Goal: Check status: Check status

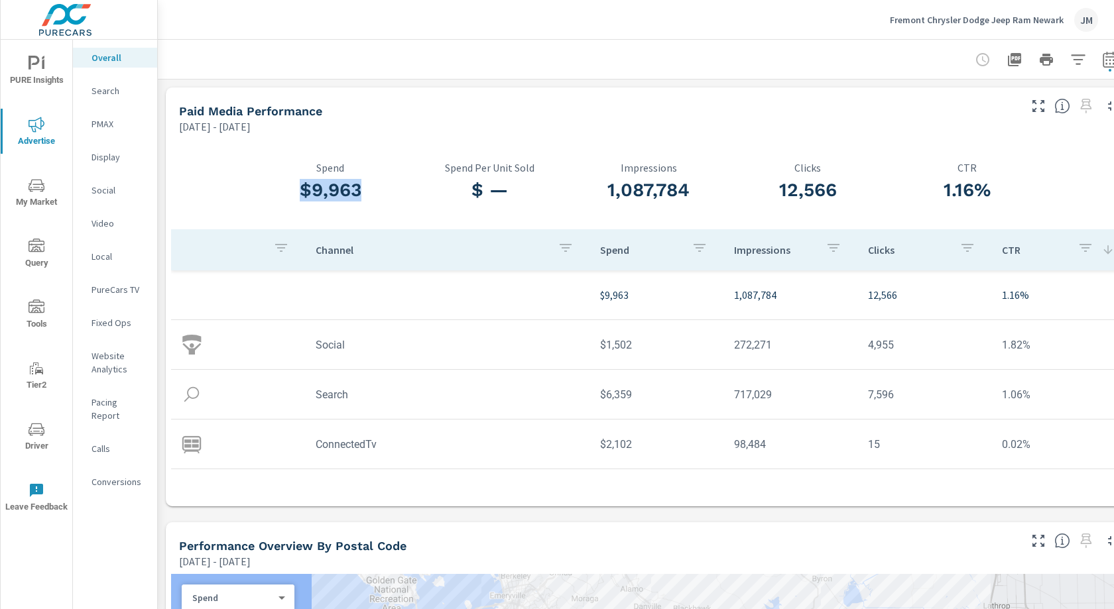
scroll to position [3, 1]
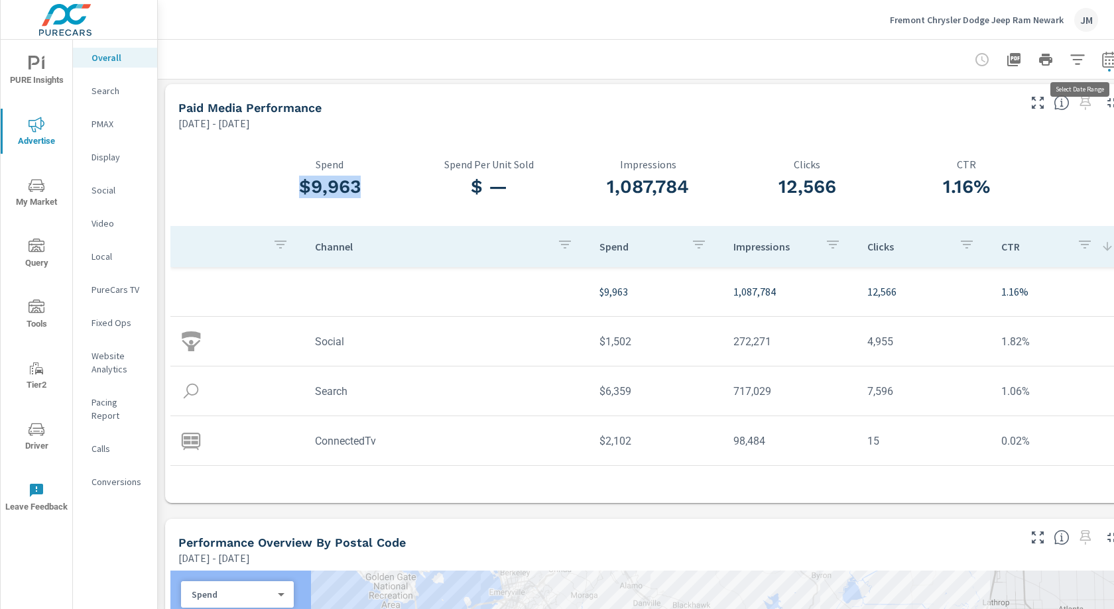
click at [1112, 57] on icon "button" at bounding box center [1110, 60] width 16 height 16
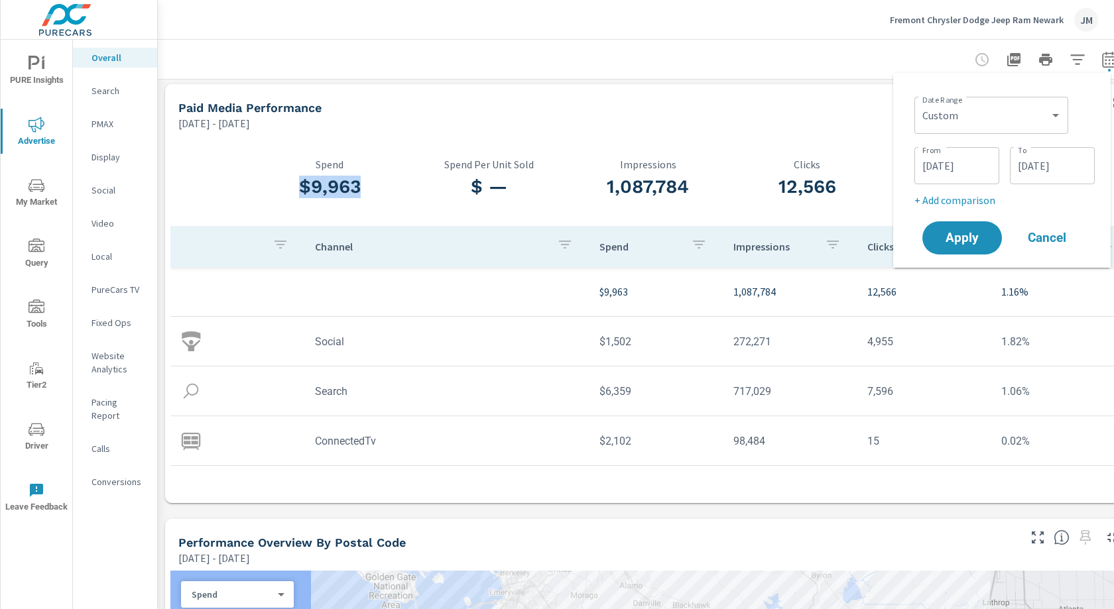
scroll to position [3, 1]
click at [956, 172] on input "09/13/2025" at bounding box center [957, 166] width 74 height 27
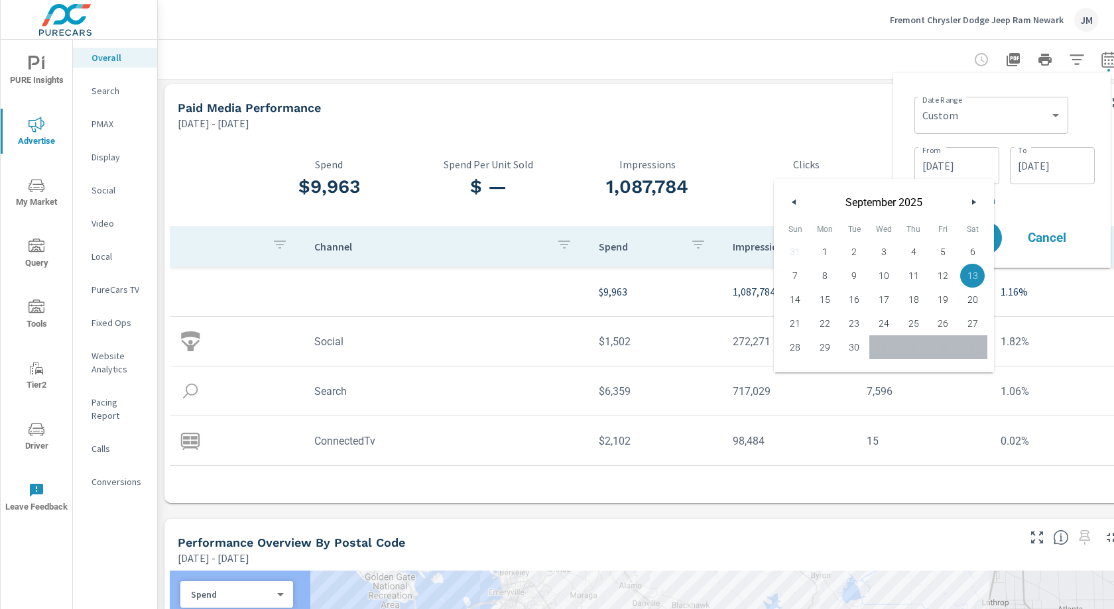
click at [1066, 153] on input "09/30/2025" at bounding box center [1052, 166] width 74 height 27
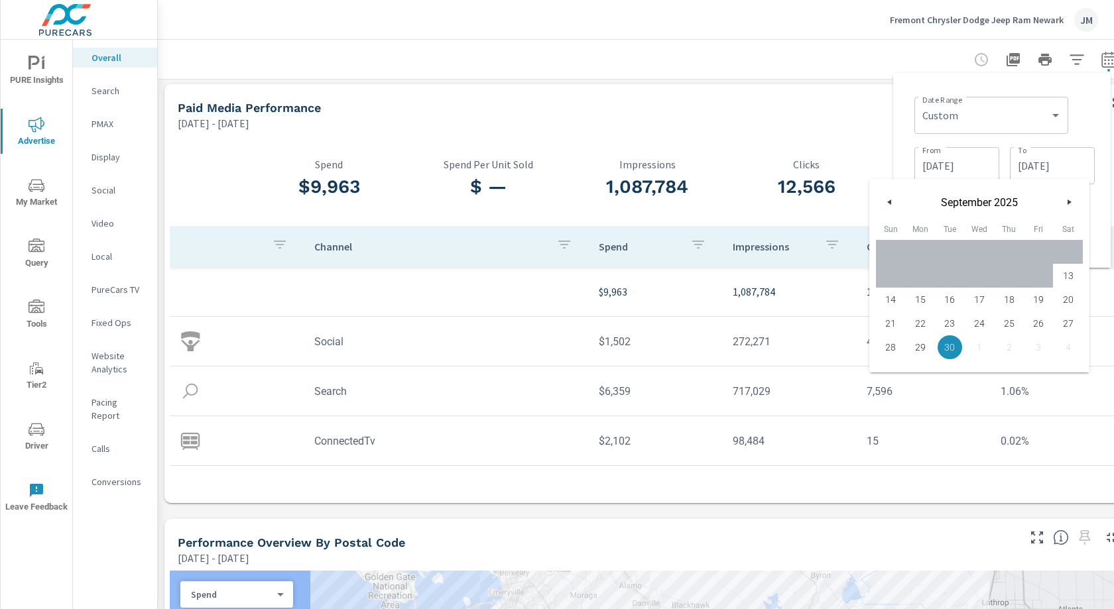
click at [1065, 197] on button "button" at bounding box center [1069, 202] width 16 height 16
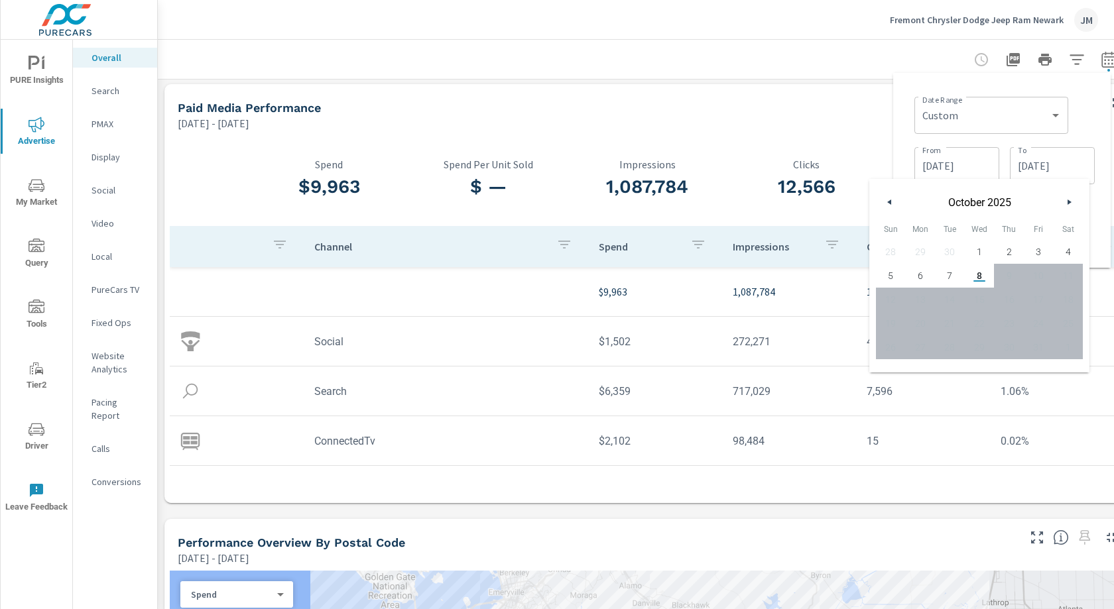
click at [946, 275] on span "7" at bounding box center [950, 275] width 30 height 17
type input "10/07/2025"
click at [940, 163] on input "09/13/2025" at bounding box center [957, 166] width 74 height 27
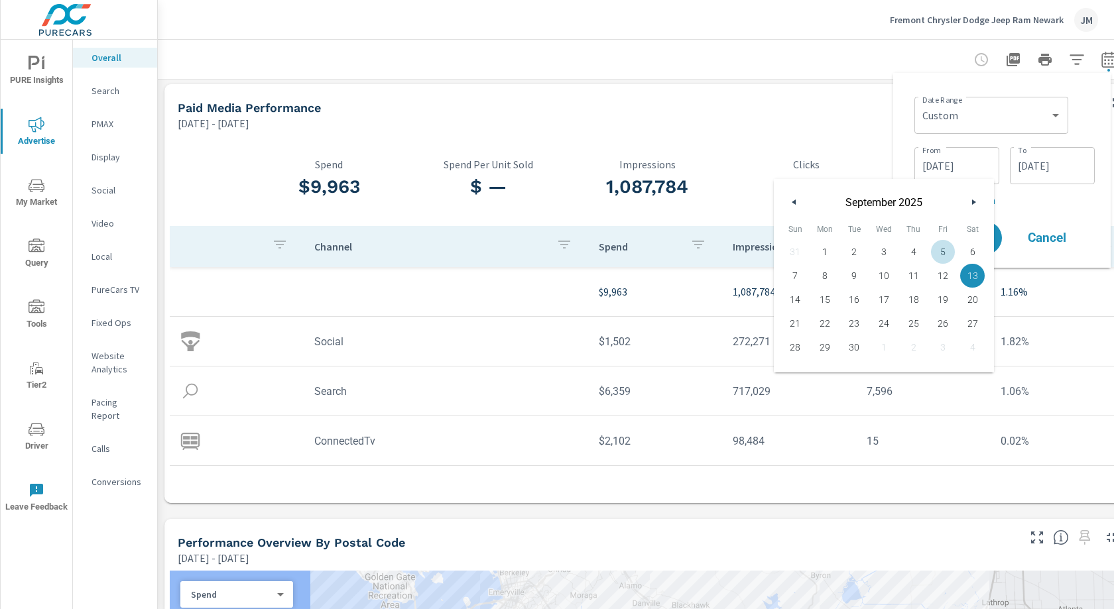
click at [972, 200] on icon "button" at bounding box center [975, 202] width 7 height 5
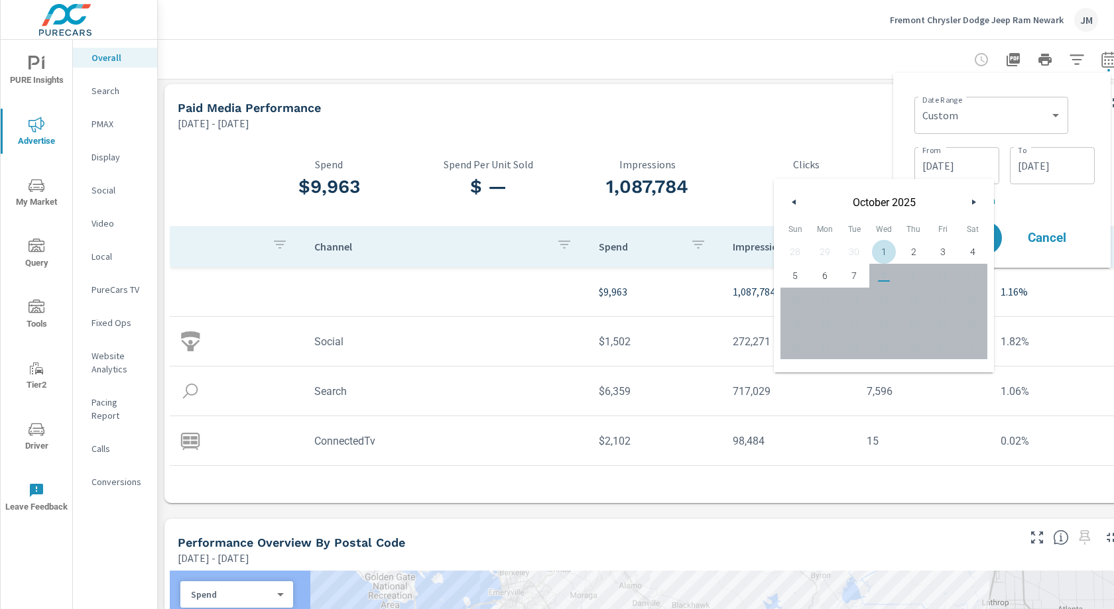
click at [882, 248] on span "1" at bounding box center [884, 251] width 30 height 17
type input "10/01/2025"
click at [869, 240] on button "1" at bounding box center [884, 252] width 30 height 24
click at [887, 248] on span "1" at bounding box center [884, 251] width 30 height 17
click at [1049, 200] on p "+ Add comparison" at bounding box center [1005, 200] width 180 height 16
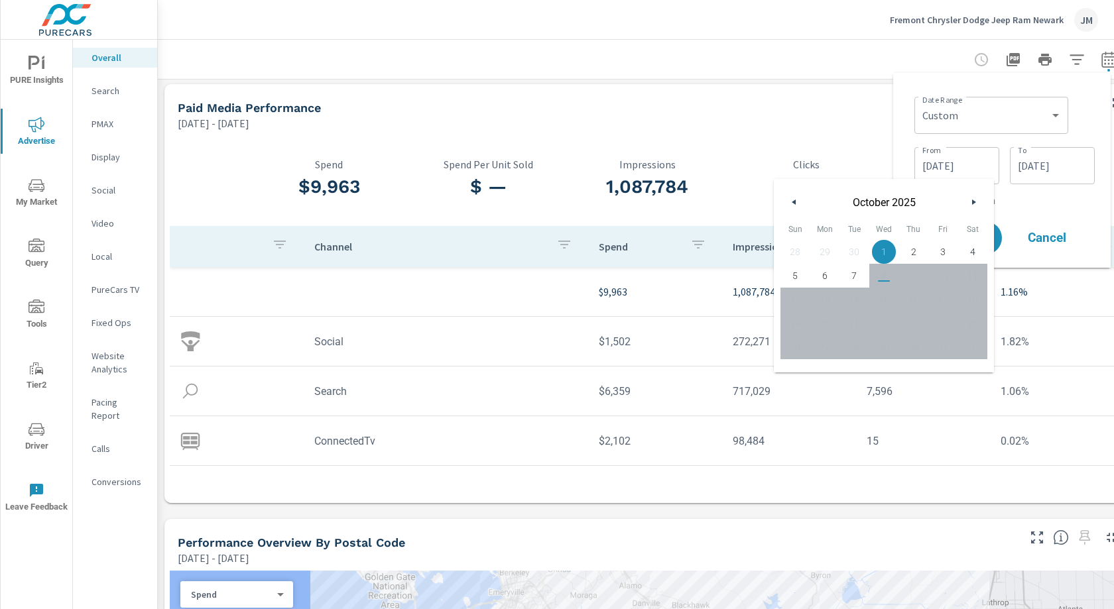
select select "Previous period"
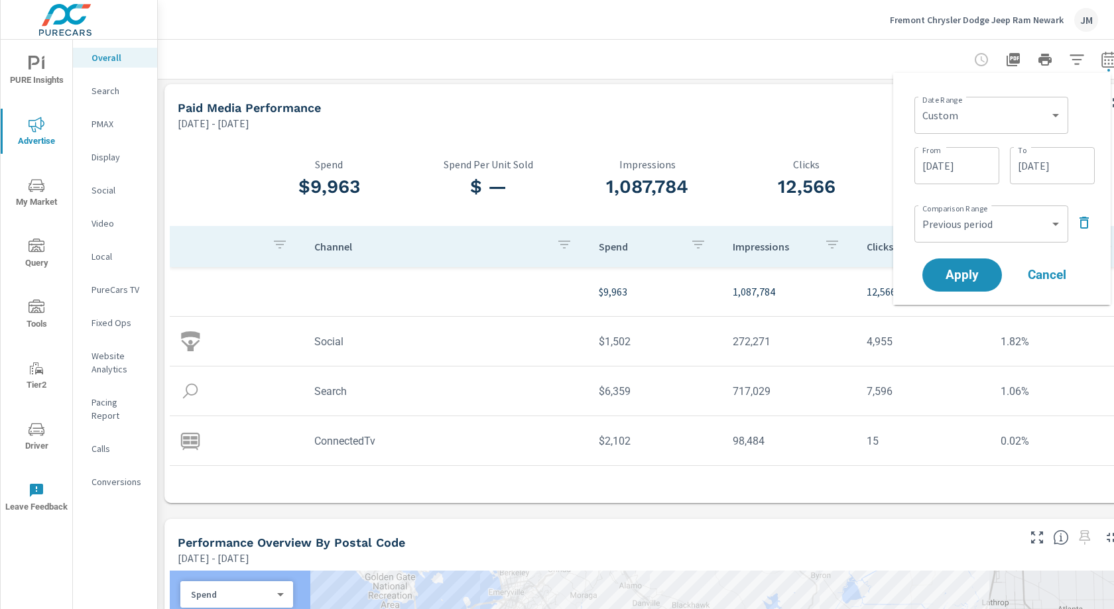
click at [1087, 218] on icon "button" at bounding box center [1084, 223] width 9 height 12
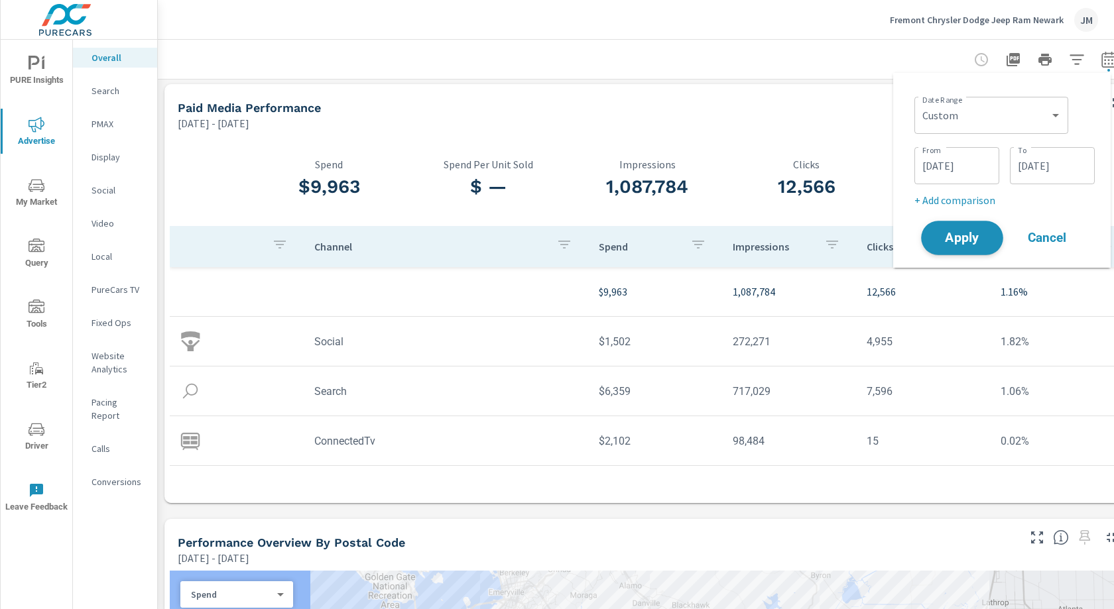
click at [962, 240] on span "Apply" at bounding box center [962, 238] width 54 height 13
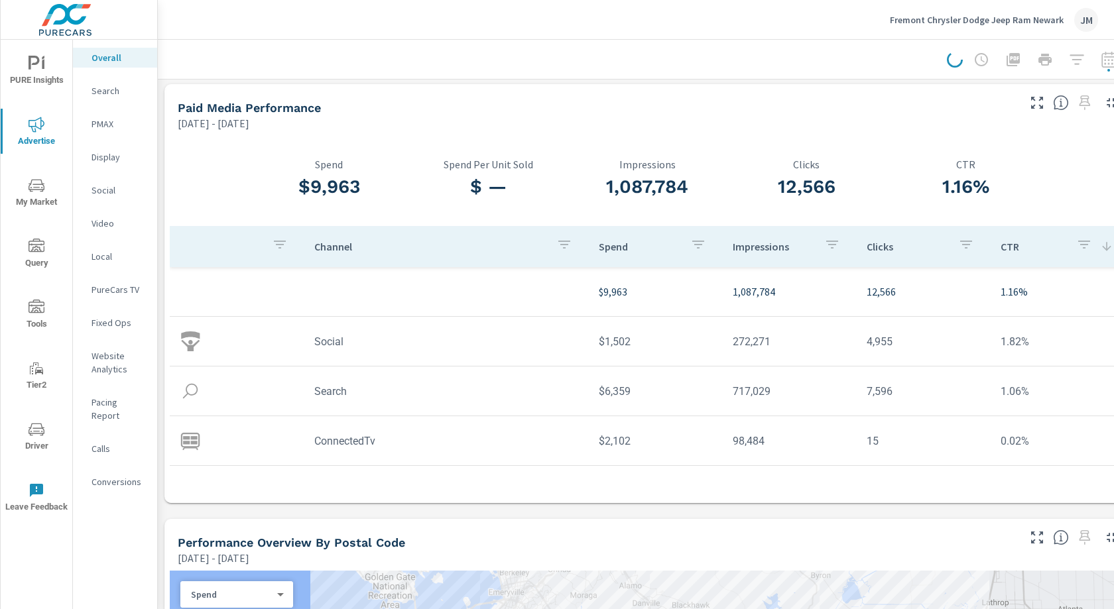
scroll to position [0, 1]
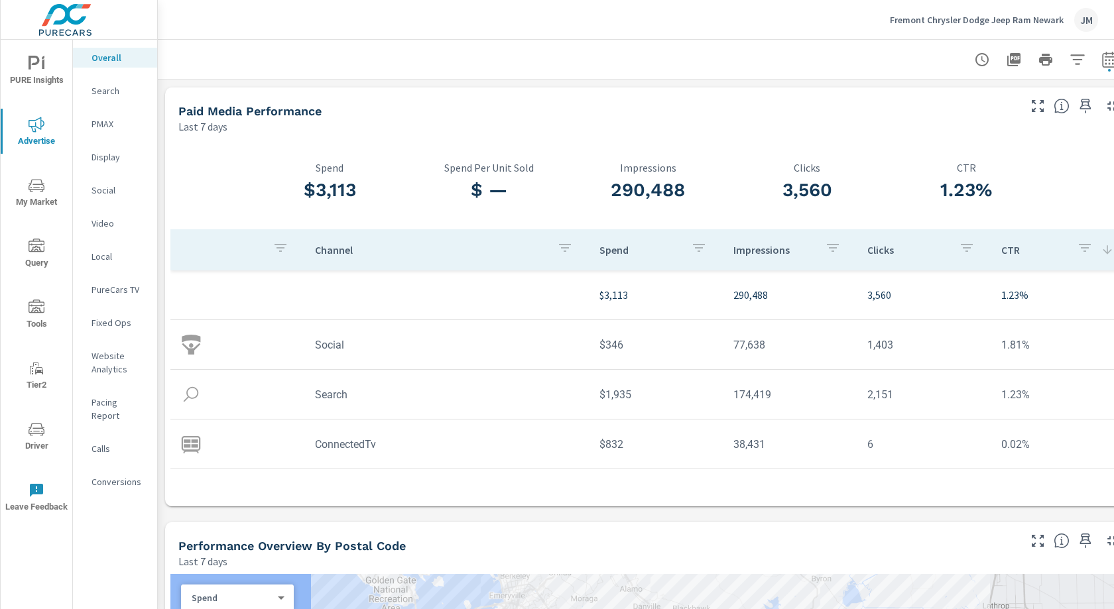
scroll to position [1, 1]
drag, startPoint x: 312, startPoint y: 182, endPoint x: 361, endPoint y: 192, distance: 49.9
click at [361, 192] on h3 "$3,113" at bounding box center [329, 189] width 159 height 23
